Goal: Find specific page/section: Find specific page/section

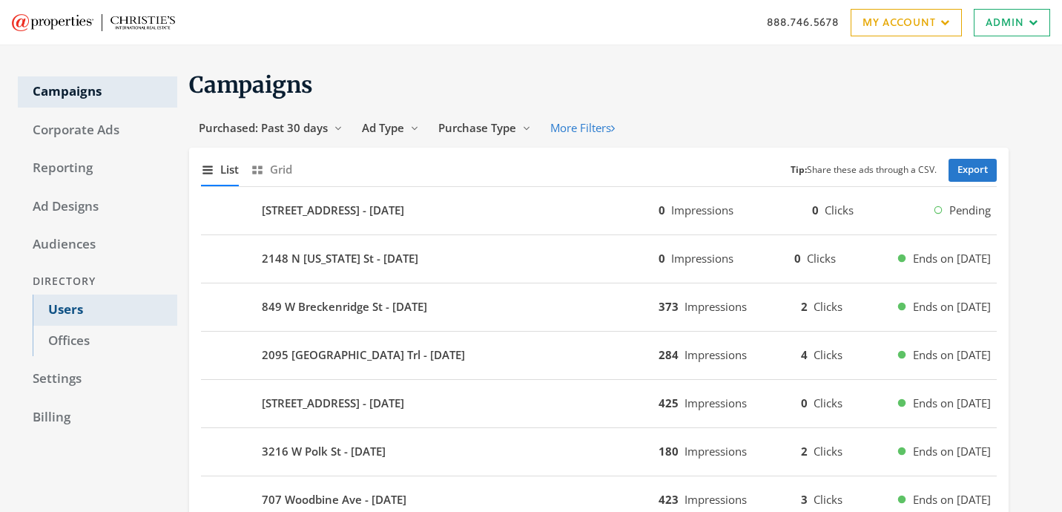
click at [96, 312] on link "Users" at bounding box center [105, 309] width 145 height 31
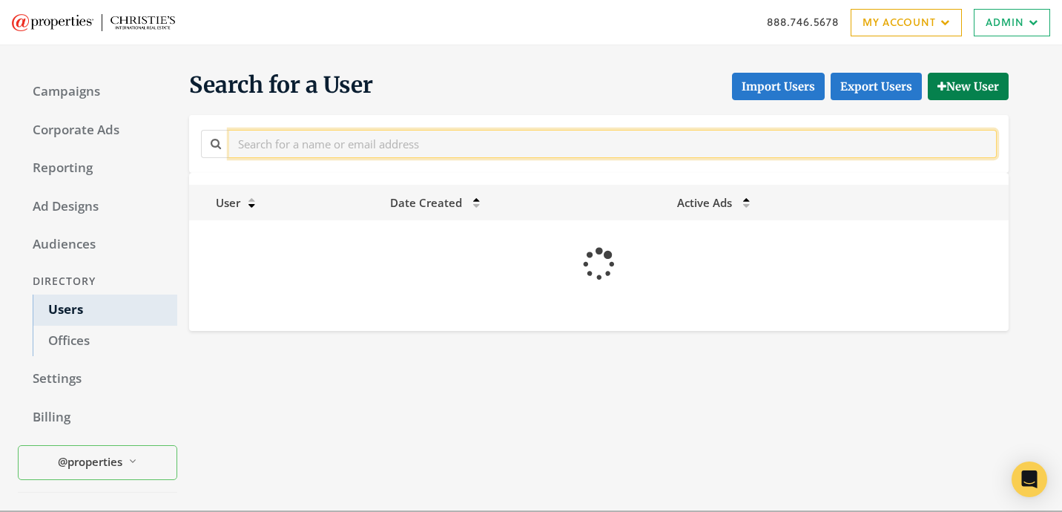
click at [387, 152] on input "text" at bounding box center [612, 143] width 767 height 27
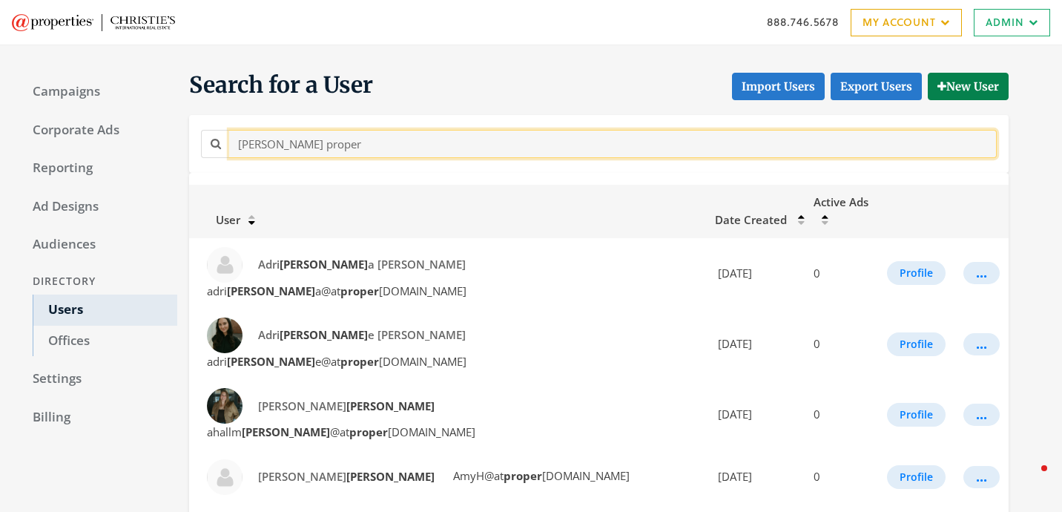
click at [256, 145] on input "[PERSON_NAME] proper" at bounding box center [612, 143] width 767 height 27
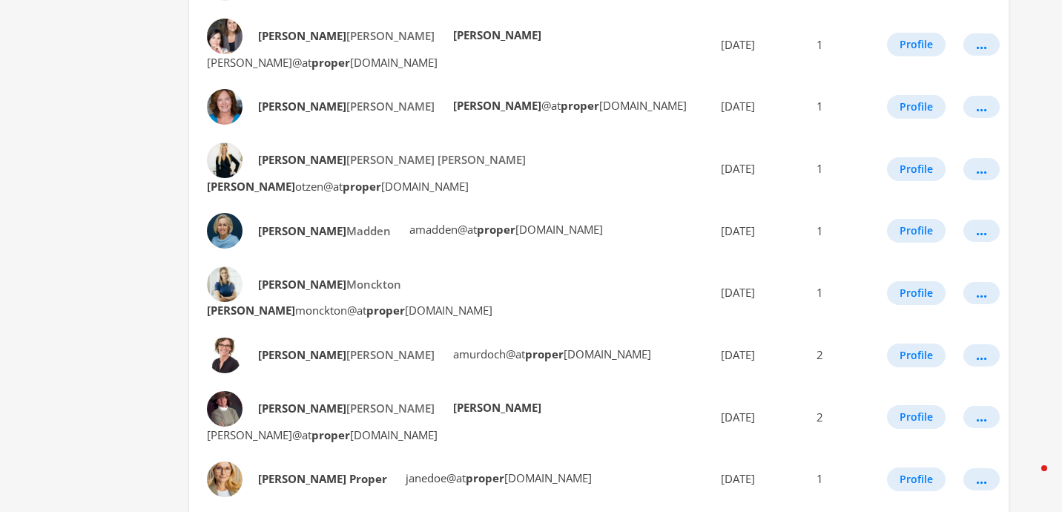
scroll to position [754, 0]
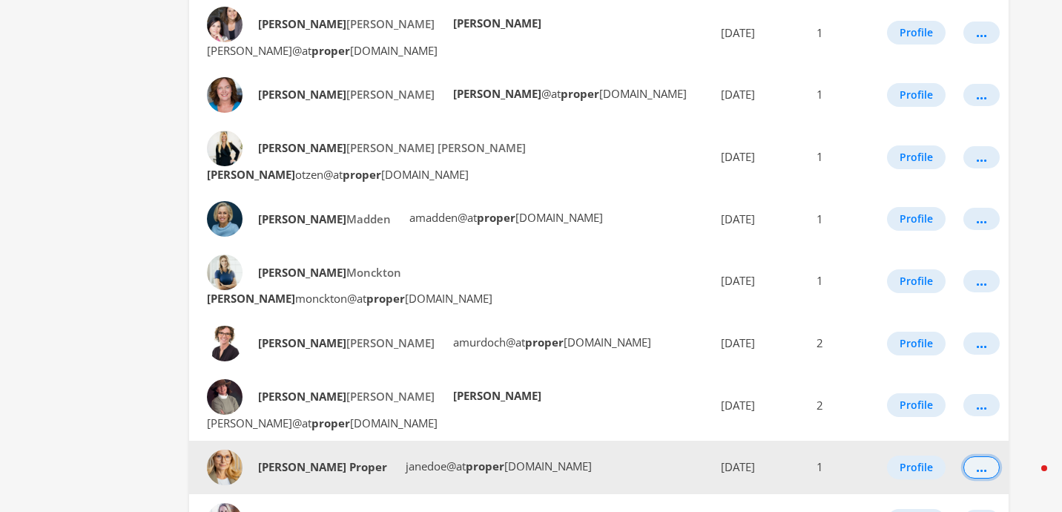
type input "[PERSON_NAME]"
click at [977, 456] on button "..." at bounding box center [981, 467] width 36 height 22
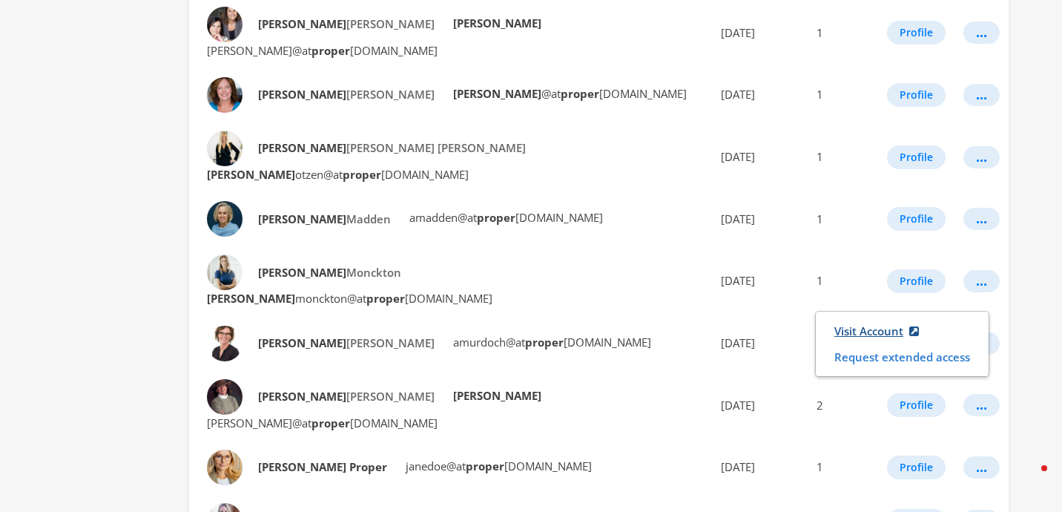
click at [834, 332] on link "Visit Account" at bounding box center [876, 330] width 104 height 27
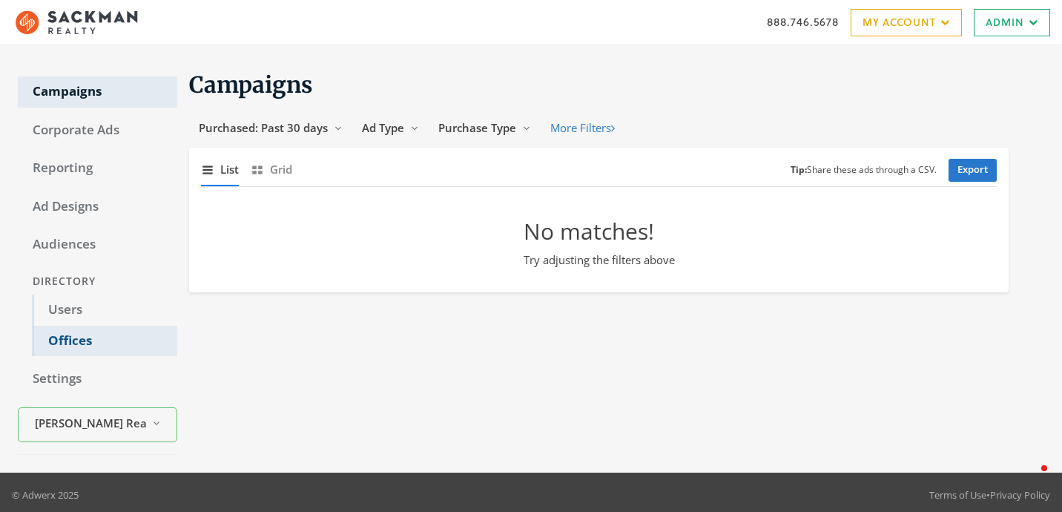
click at [134, 329] on link "Offices" at bounding box center [105, 340] width 145 height 31
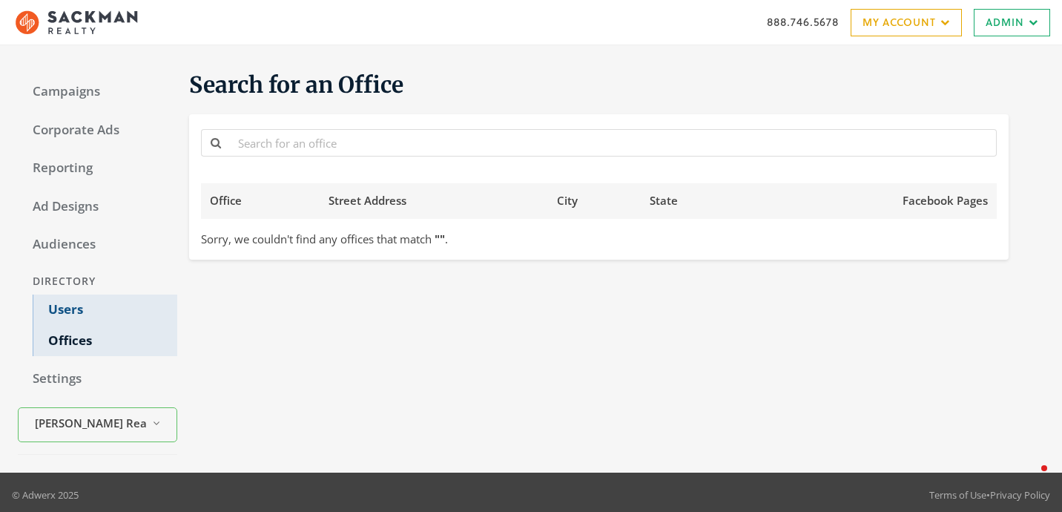
click at [126, 310] on link "Users" at bounding box center [105, 309] width 145 height 31
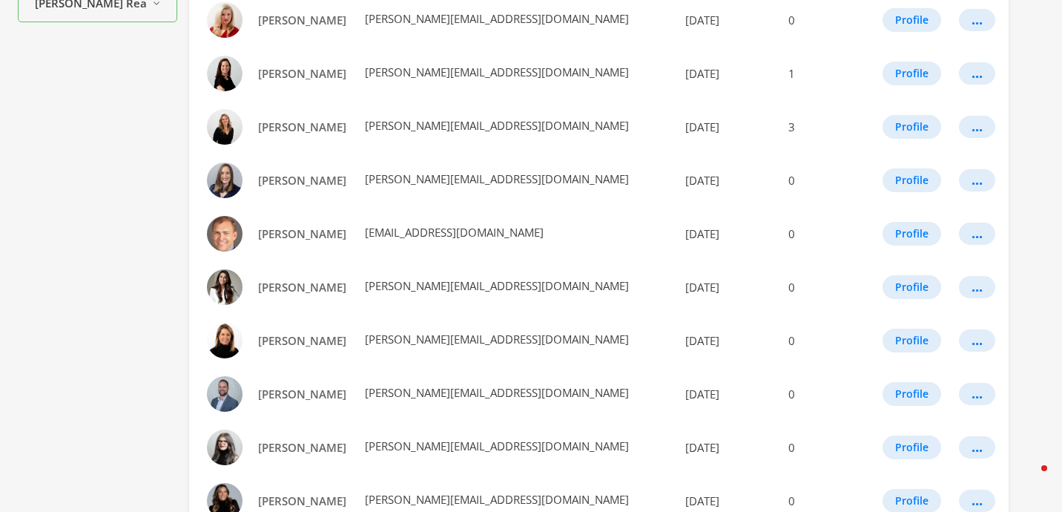
scroll to position [549, 0]
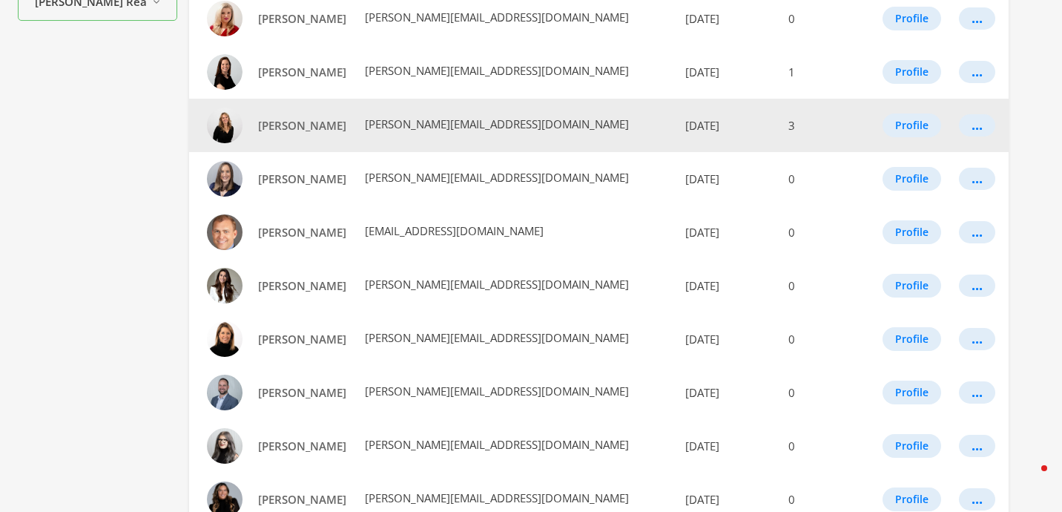
click at [987, 118] on td "..." at bounding box center [979, 125] width 59 height 53
click at [979, 129] on button "..." at bounding box center [977, 125] width 36 height 22
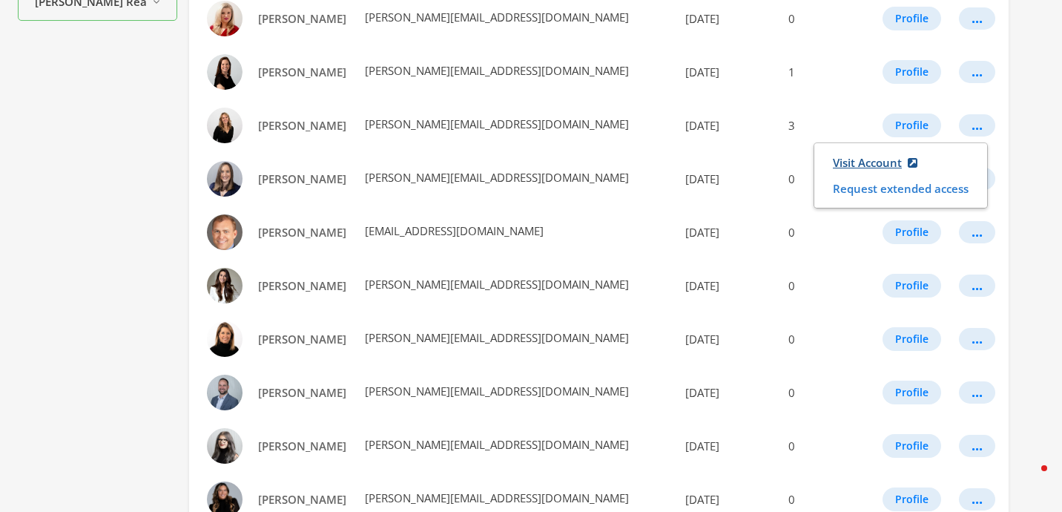
click at [853, 159] on link "Visit Account" at bounding box center [875, 162] width 104 height 27
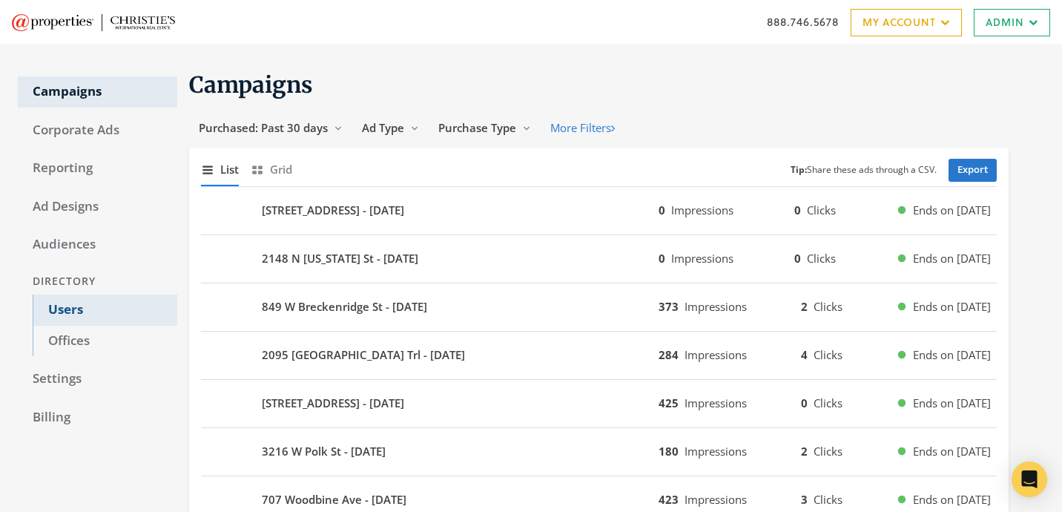
click at [122, 294] on link "Users" at bounding box center [105, 309] width 145 height 31
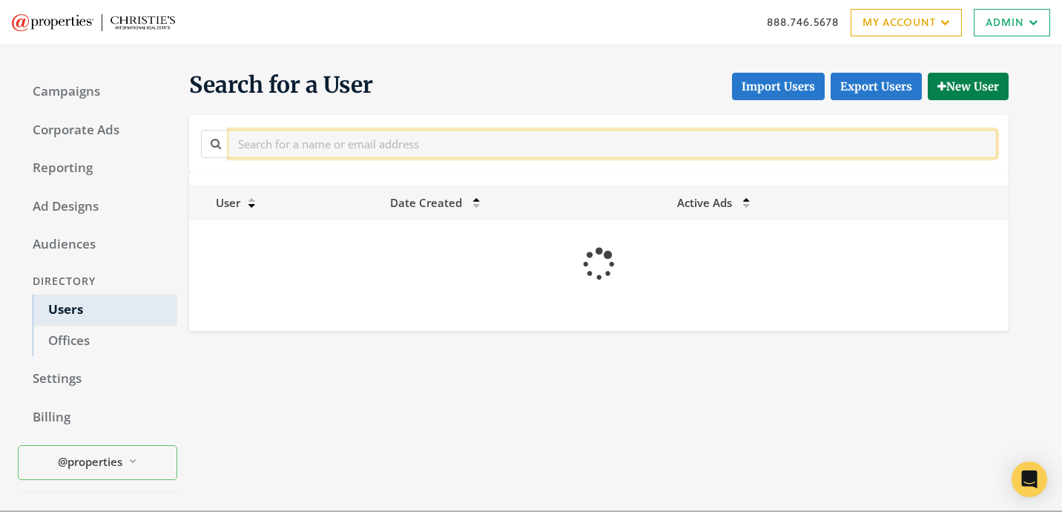
click at [282, 139] on input "text" at bounding box center [612, 143] width 767 height 27
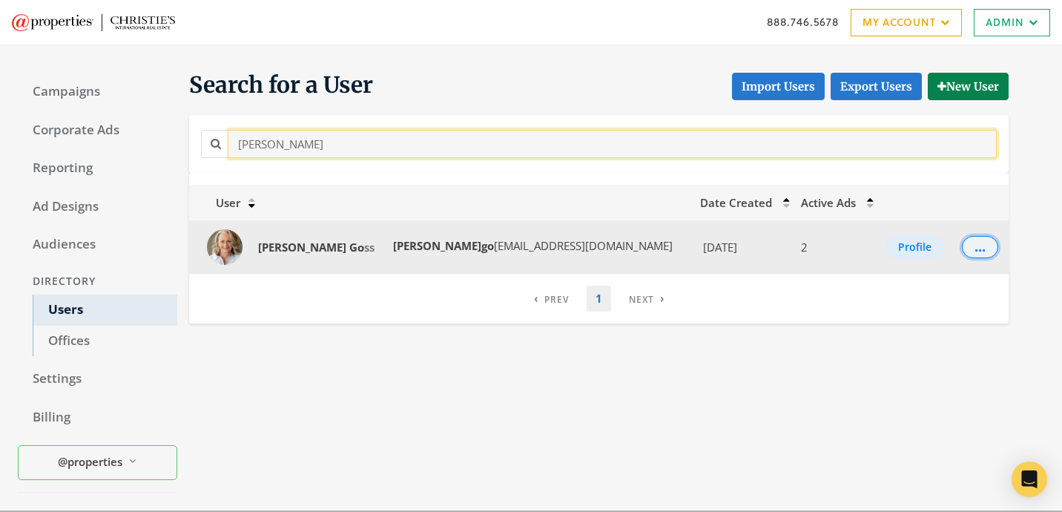
type input "margaret go"
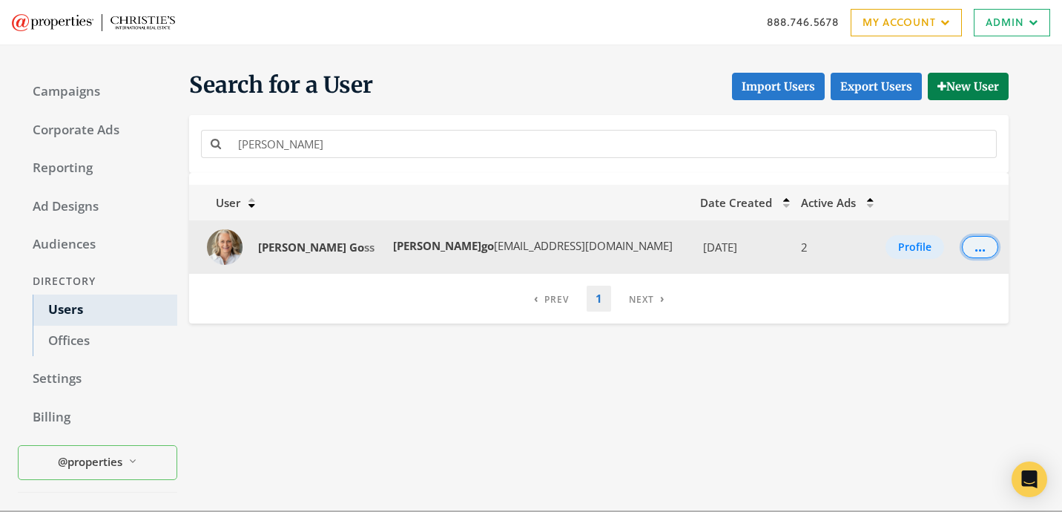
click at [981, 255] on button "..." at bounding box center [979, 247] width 36 height 22
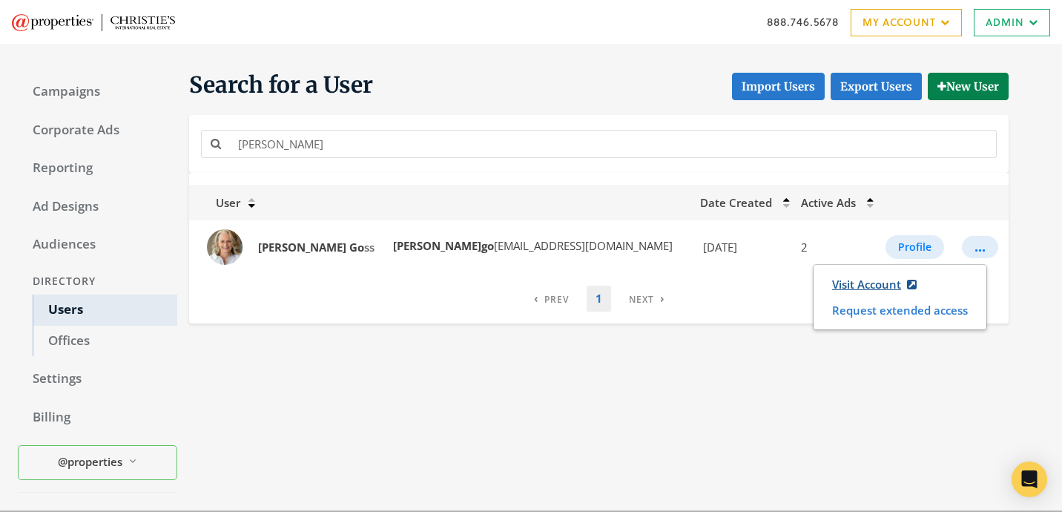
click at [885, 292] on link "Visit Account" at bounding box center [874, 284] width 104 height 27
